Goal: Task Accomplishment & Management: Use online tool/utility

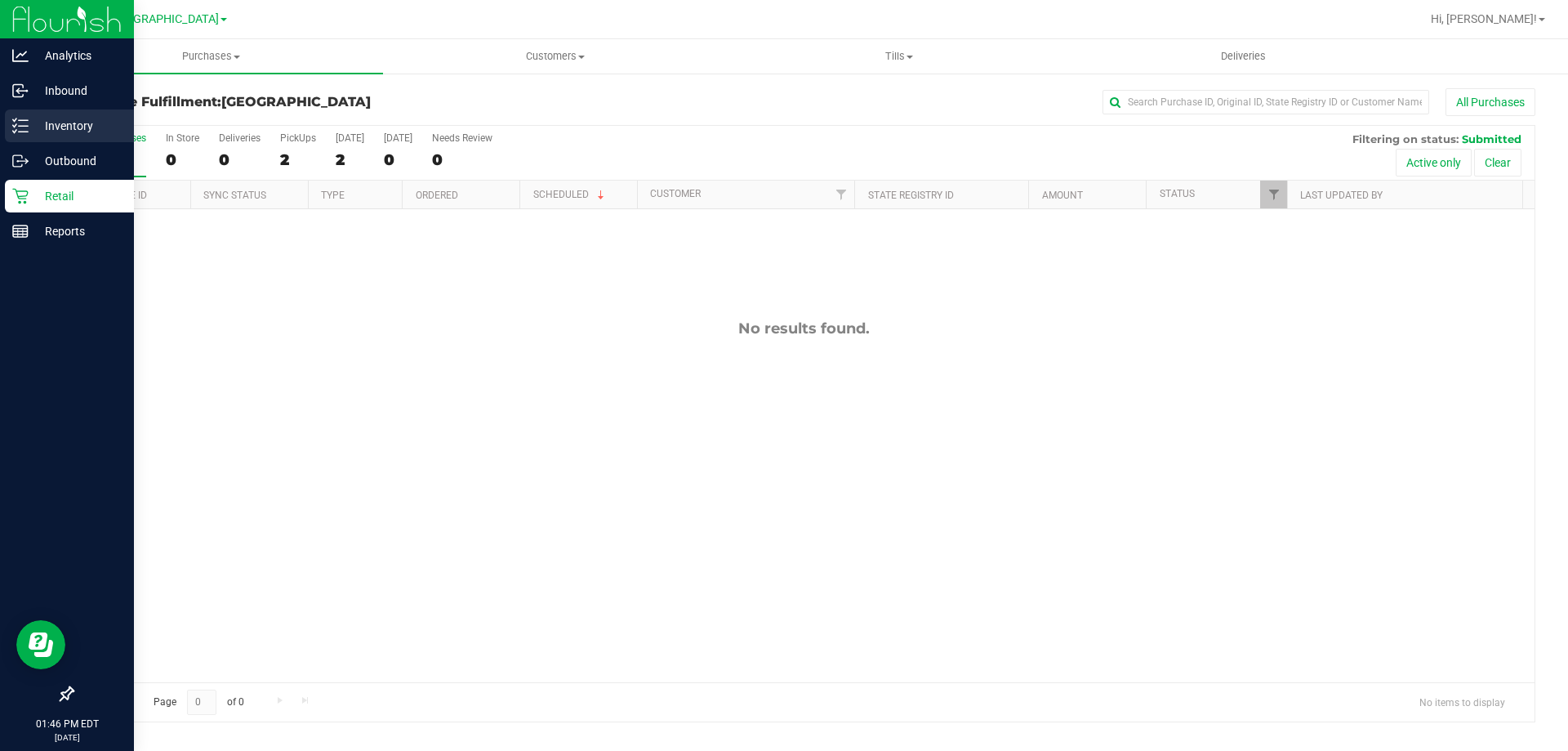
click at [32, 130] on p "Inventory" at bounding box center [77, 126] width 98 height 20
click at [39, 123] on p "Inventory" at bounding box center [77, 126] width 98 height 20
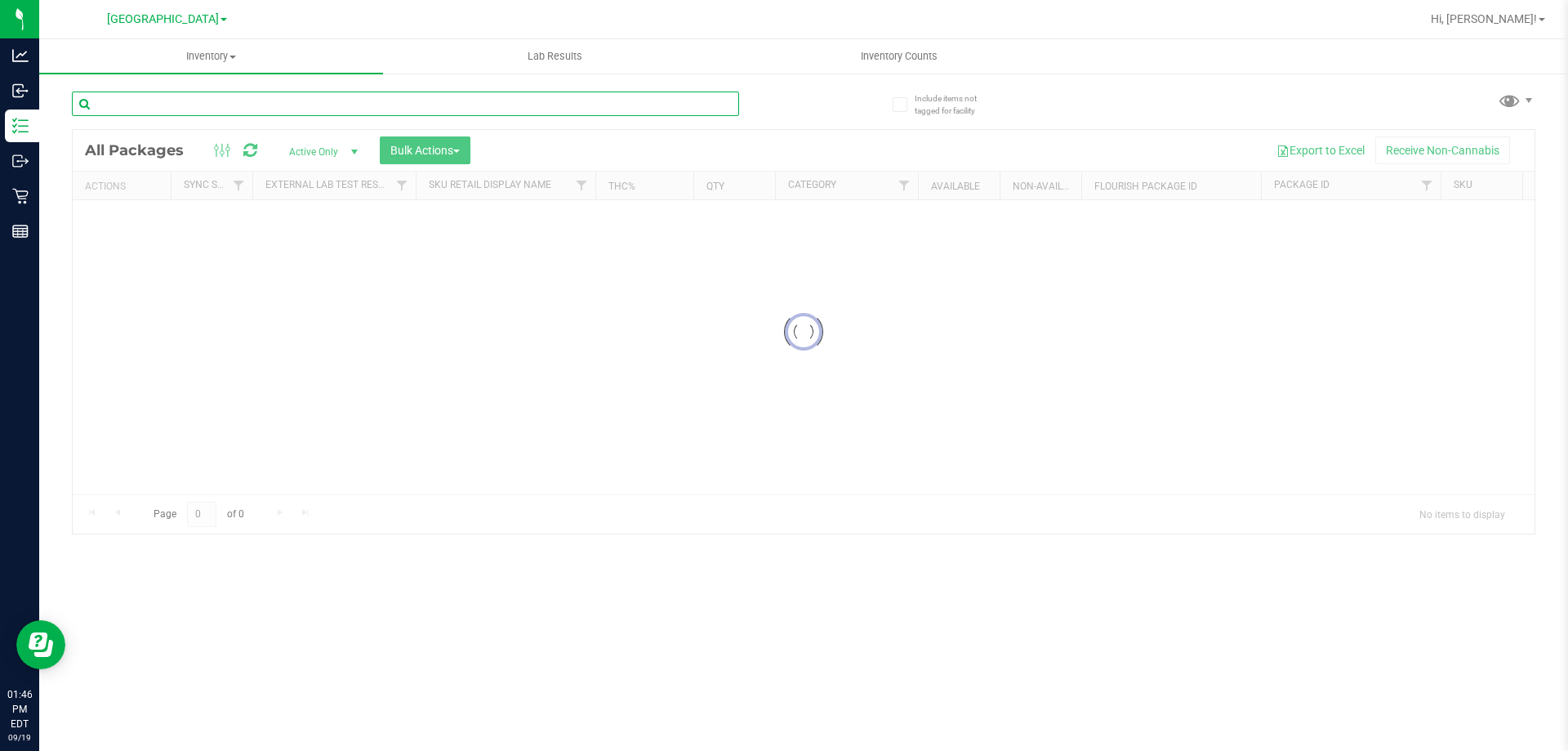
click at [231, 109] on input "text" at bounding box center [406, 104] width 667 height 25
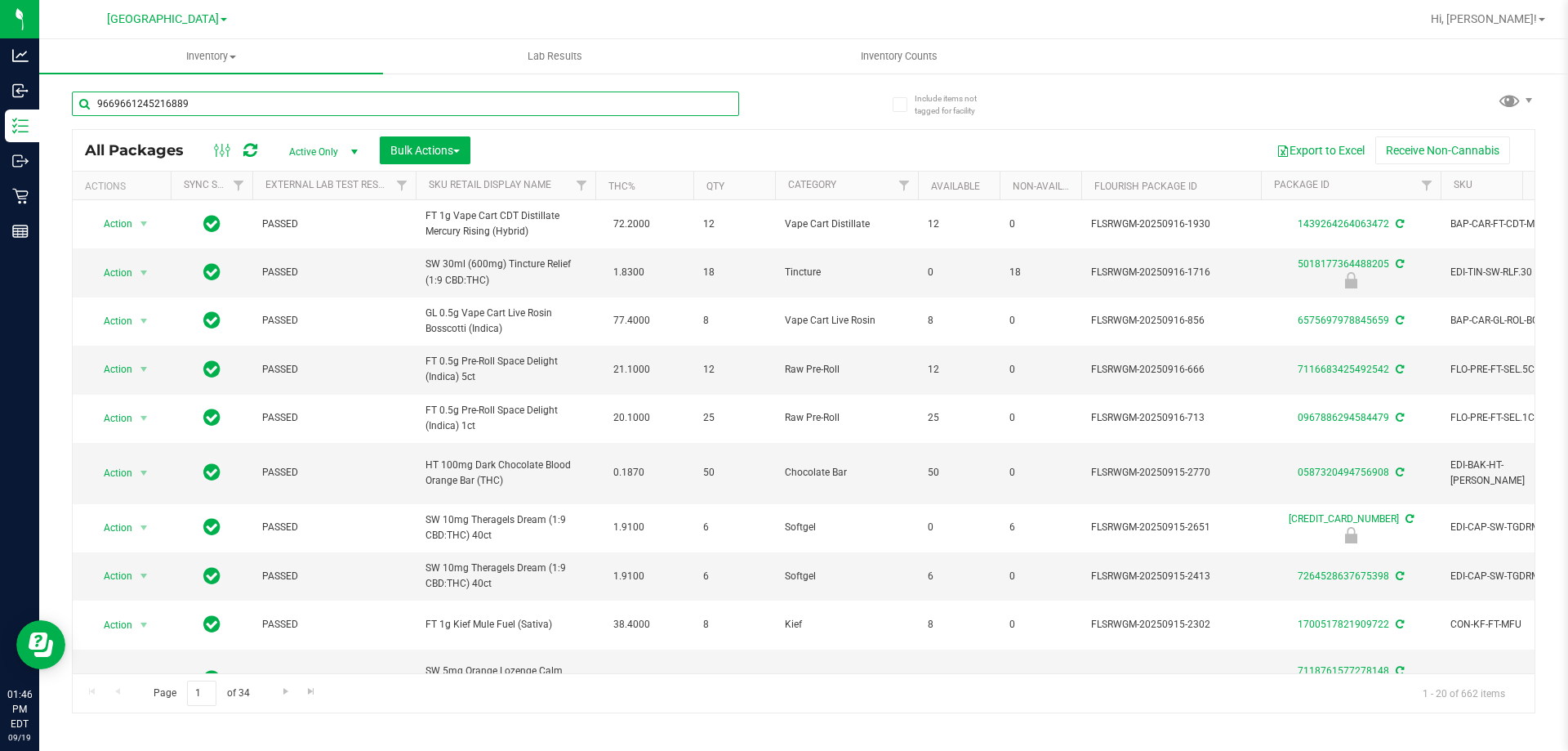
type input "9669661245216889"
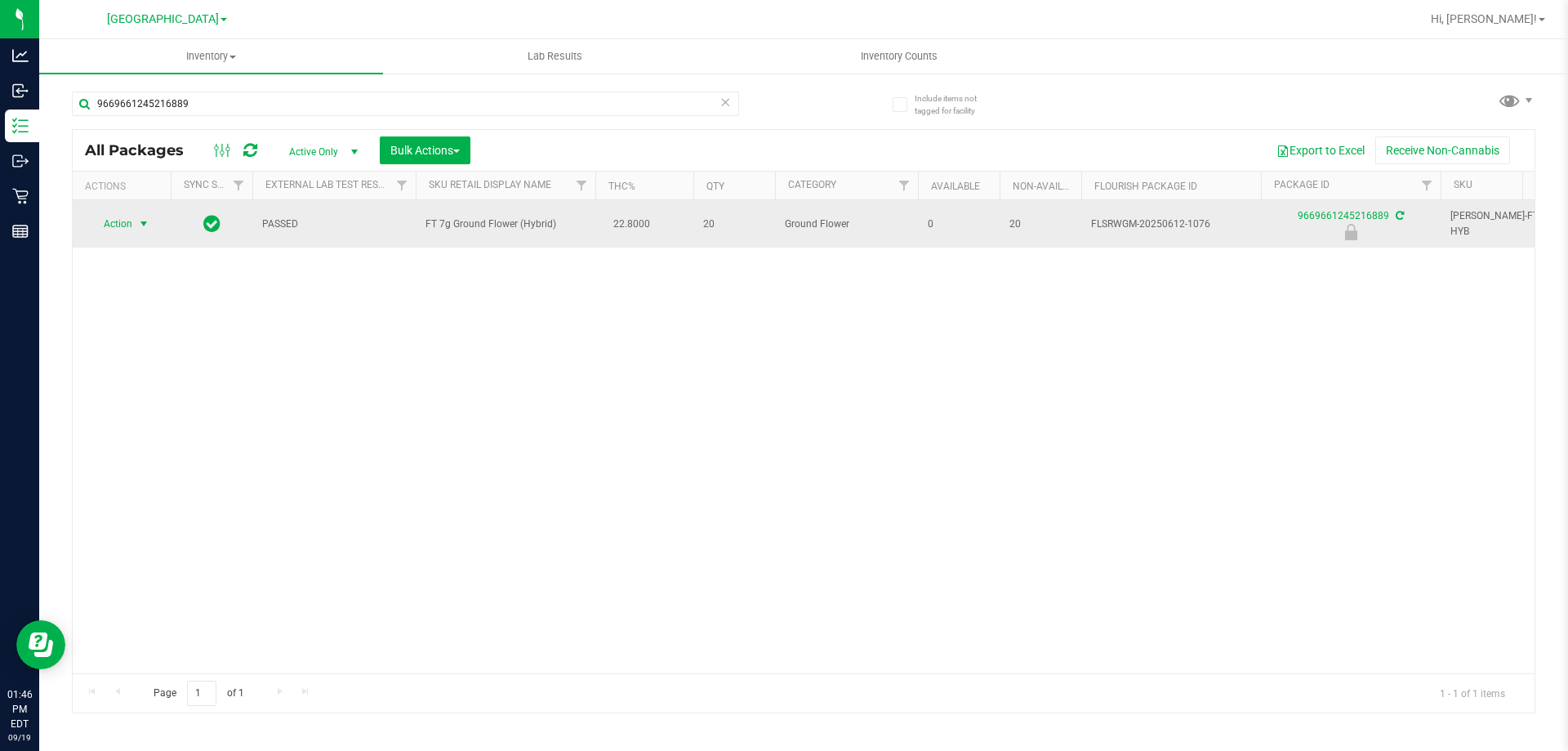
click at [129, 225] on span "Action" at bounding box center [111, 223] width 44 height 23
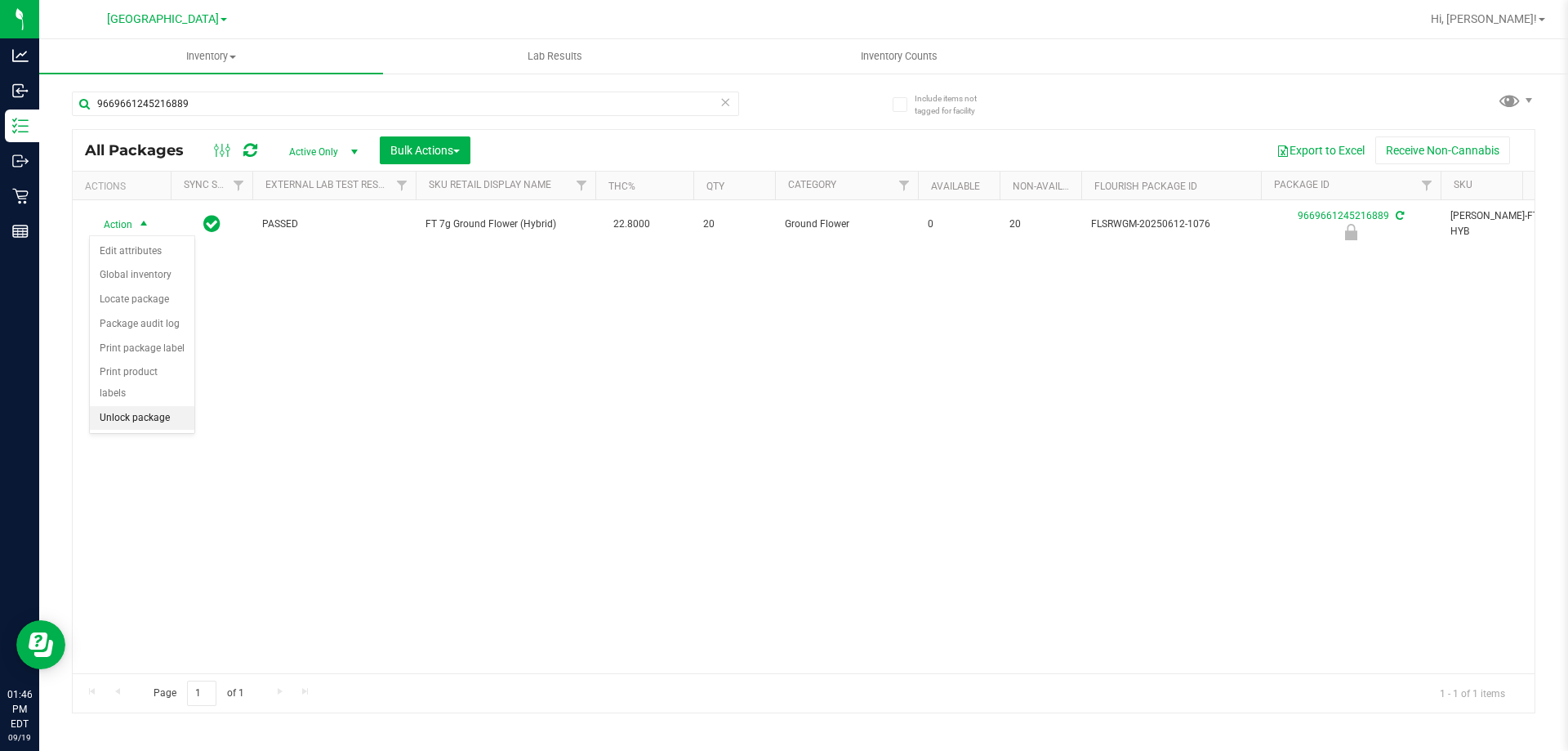
click at [169, 406] on li "Unlock package" at bounding box center [142, 418] width 104 height 25
